Goal: Information Seeking & Learning: Find contact information

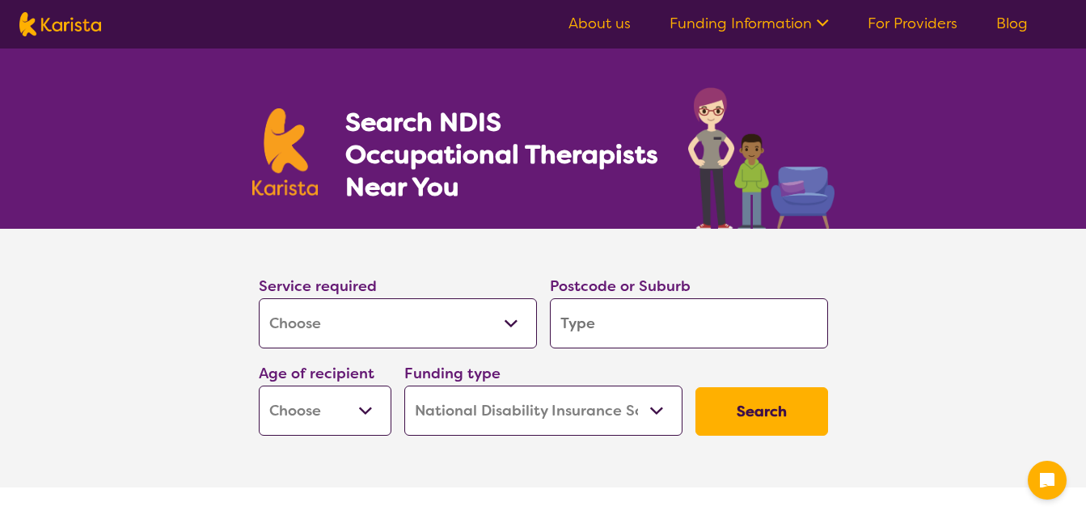
select select "[MEDICAL_DATA]"
select select "NDIS"
select select "[MEDICAL_DATA]"
select select "NDIS"
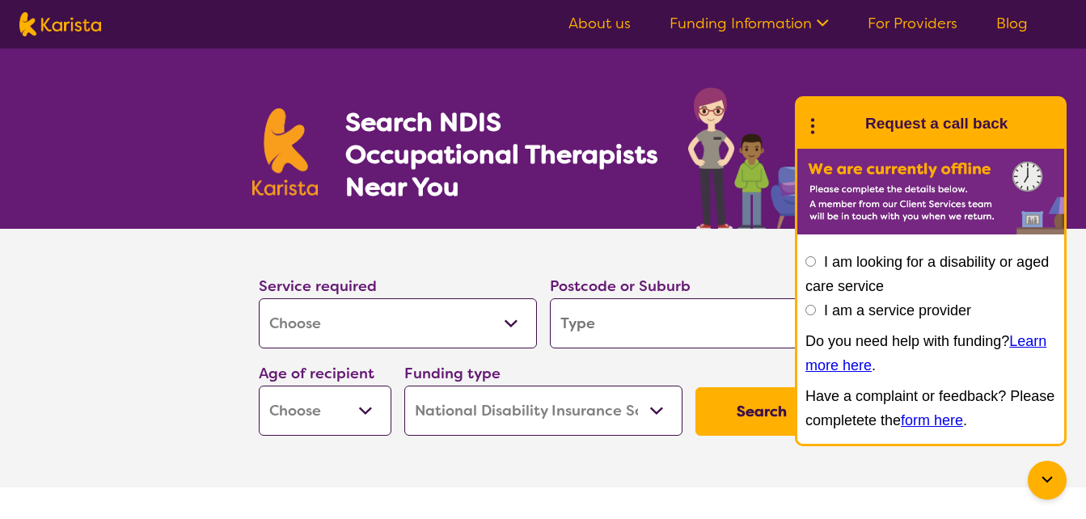
click at [573, 323] on input "search" at bounding box center [689, 323] width 278 height 50
type input "n"
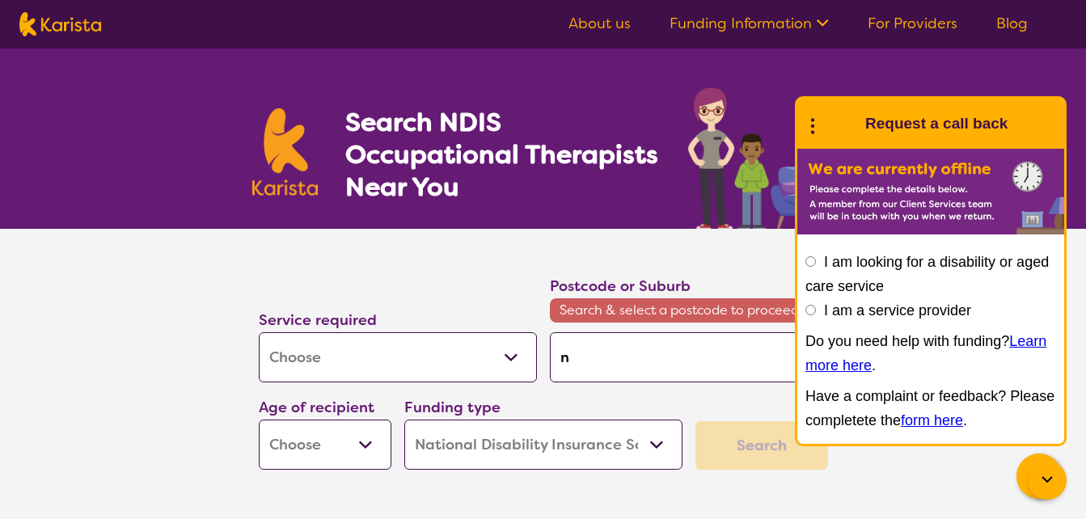
type input "no"
type input "noa"
type input "noar"
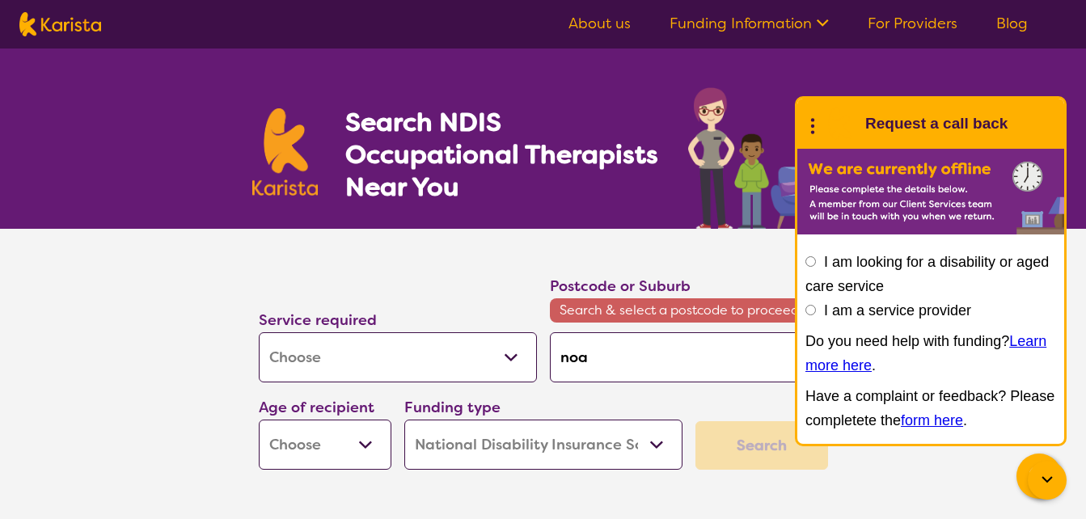
type input "noar"
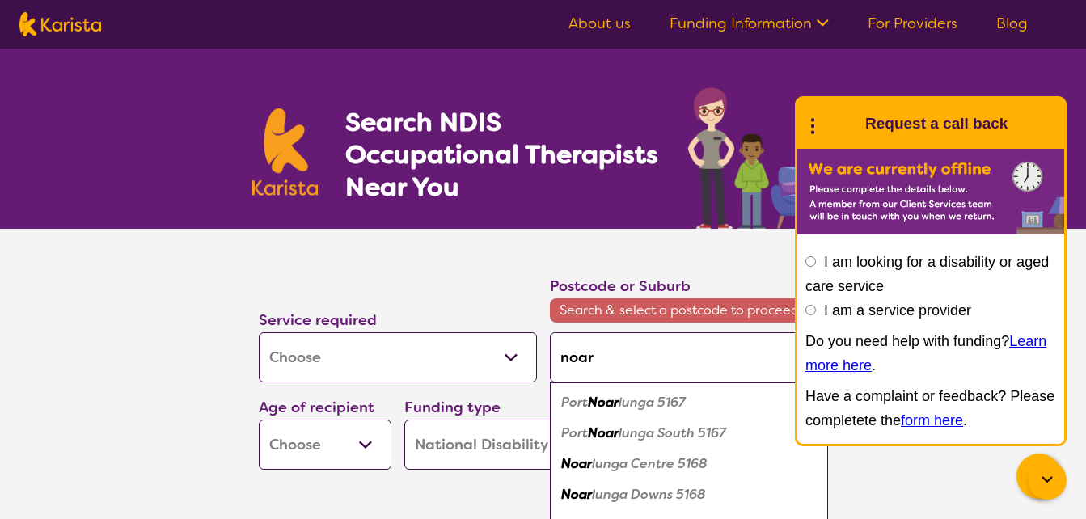
type input "noarl"
type input "noarlu"
type input "noarlun"
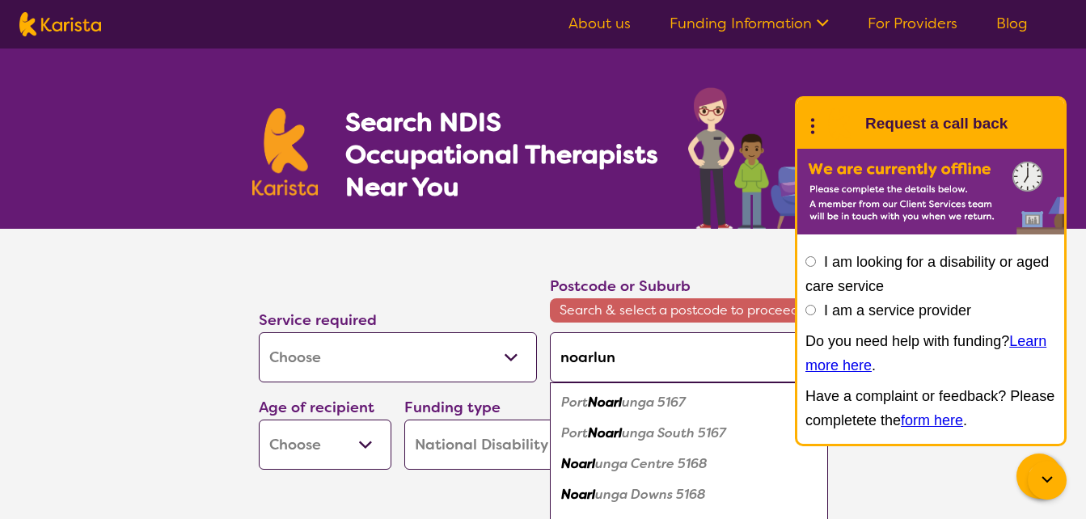
type input "noarlun"
type input "noarlung"
type input "noarlunga"
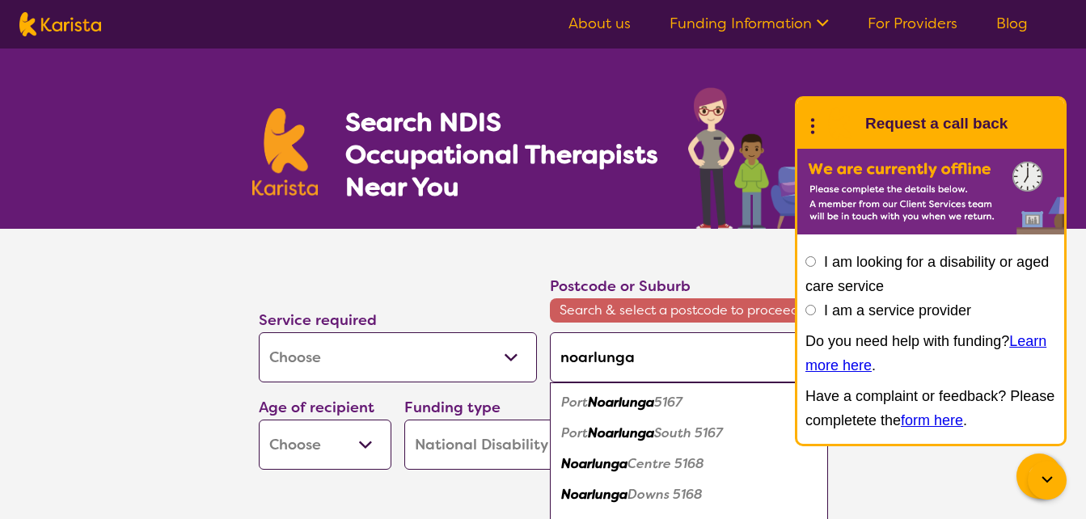
click at [581, 471] on em "Noarlunga" at bounding box center [594, 463] width 66 height 17
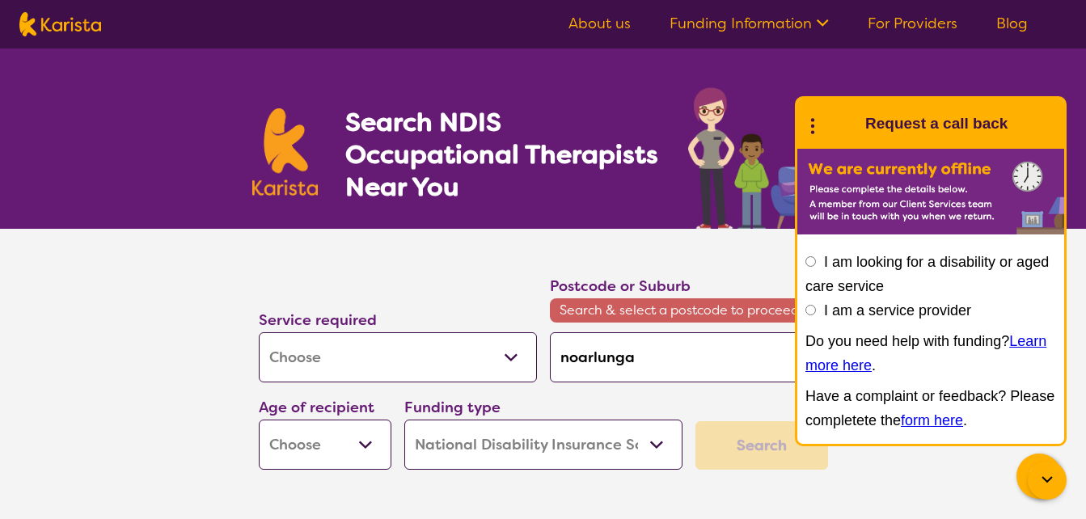
type input "5168"
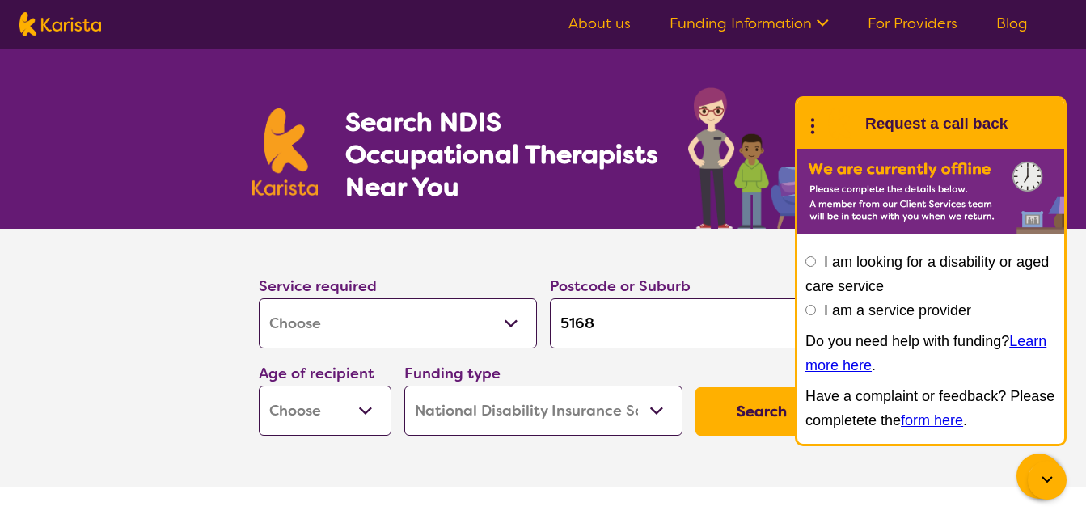
click at [724, 395] on button "Search" at bounding box center [761, 411] width 133 height 49
click at [360, 405] on select "Early Childhood - 0 to 9 Child - 10 to 11 Adolescent - 12 to 17 Adult - 18 to 6…" at bounding box center [325, 411] width 133 height 50
select select "AD"
click at [259, 386] on select "Early Childhood - 0 to 9 Child - 10 to 11 Adolescent - 12 to 17 Adult - 18 to 6…" at bounding box center [325, 411] width 133 height 50
select select "AD"
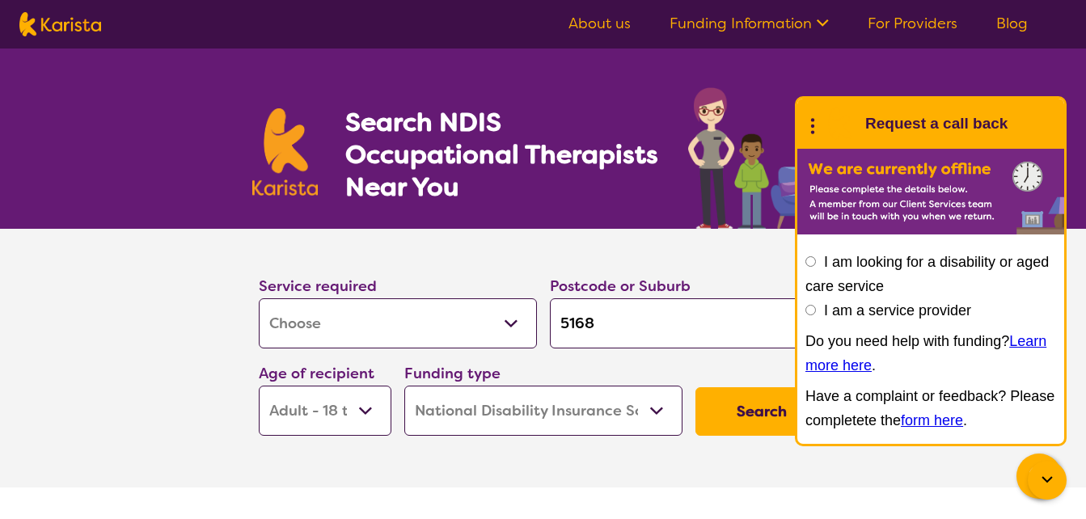
click at [502, 427] on select "Home Care Package (HCP) National Disability Insurance Scheme (NDIS) I don't know" at bounding box center [543, 411] width 278 height 50
click at [404, 386] on select "Home Care Package (HCP) National Disability Insurance Scheme (NDIS) I don't know" at bounding box center [543, 411] width 278 height 50
click at [733, 412] on button "Search" at bounding box center [761, 411] width 133 height 49
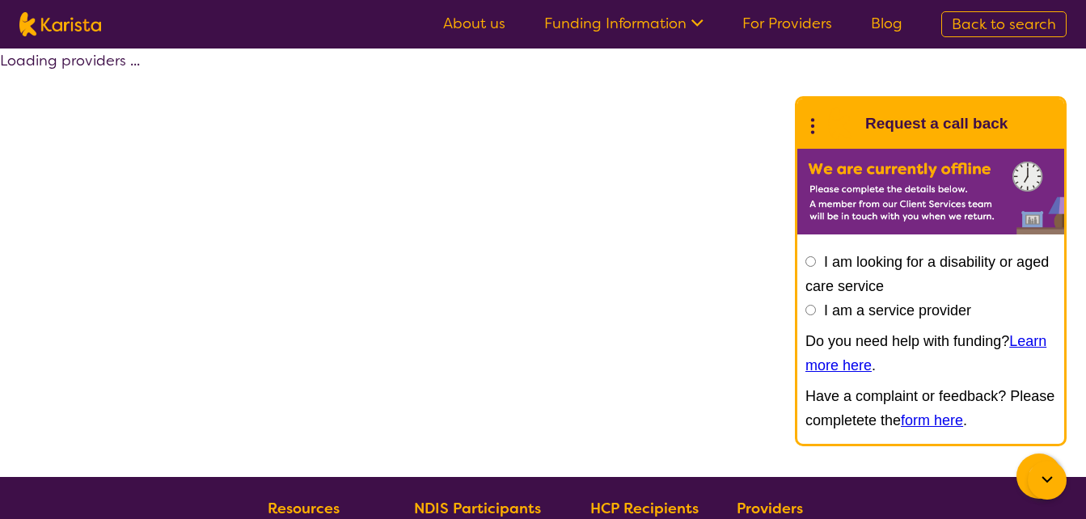
select select "by_score"
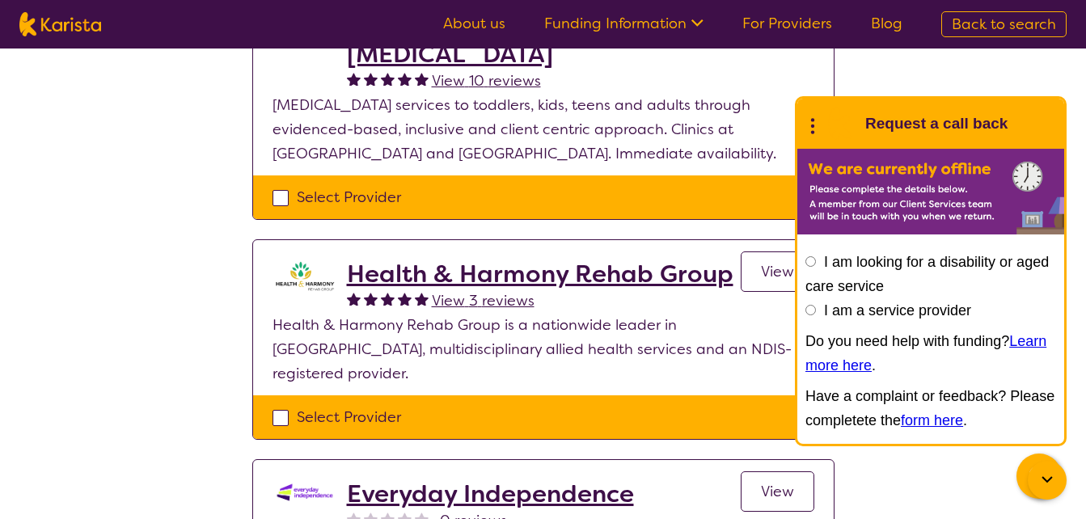
scroll to position [235, 0]
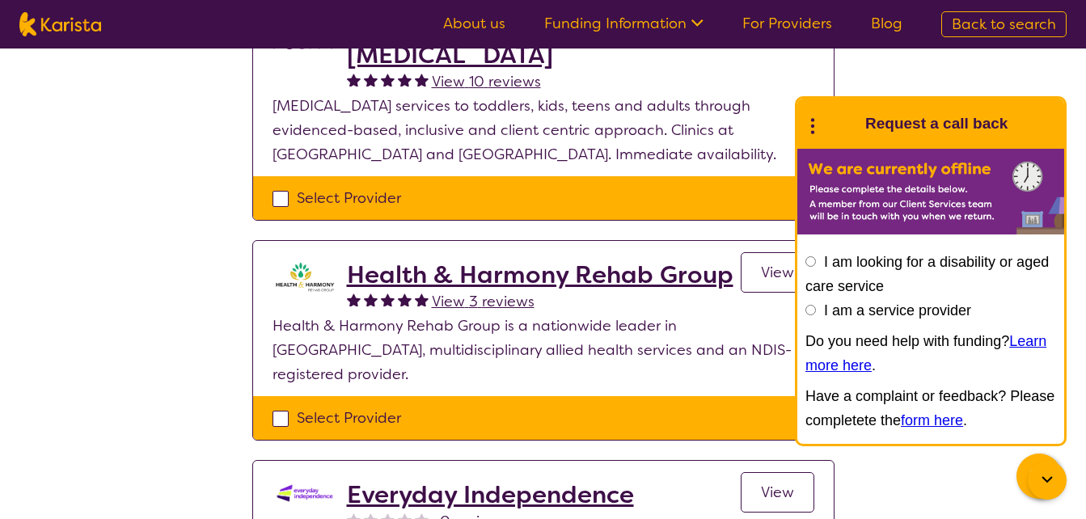
click at [571, 276] on h2 "Health & Harmony Rehab Group" at bounding box center [540, 274] width 387 height 29
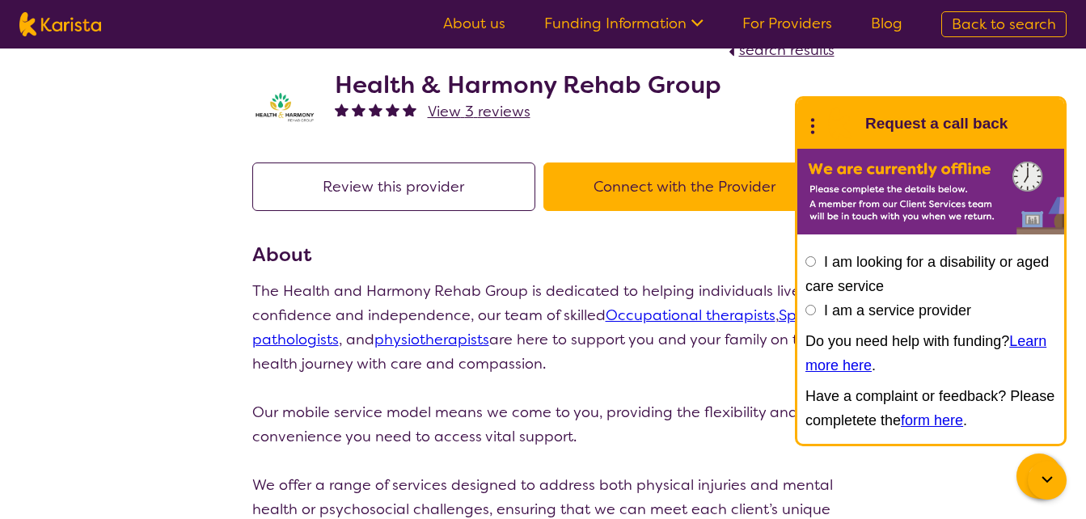
scroll to position [28, 0]
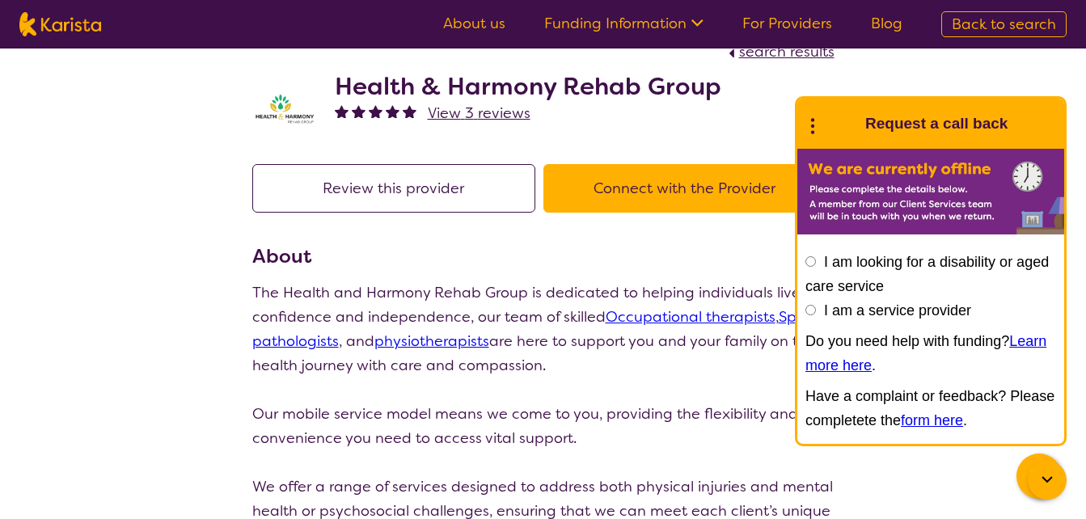
click at [280, 102] on img at bounding box center [284, 108] width 65 height 32
